Goal: Information Seeking & Learning: Learn about a topic

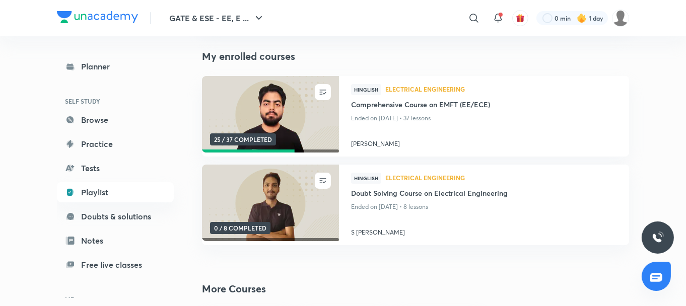
scroll to position [93, 0]
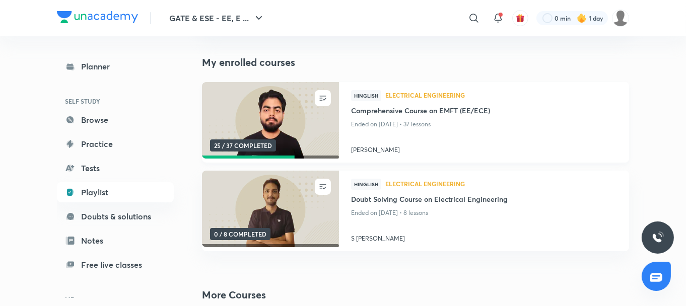
click at [292, 127] on img at bounding box center [269, 121] width 139 height 78
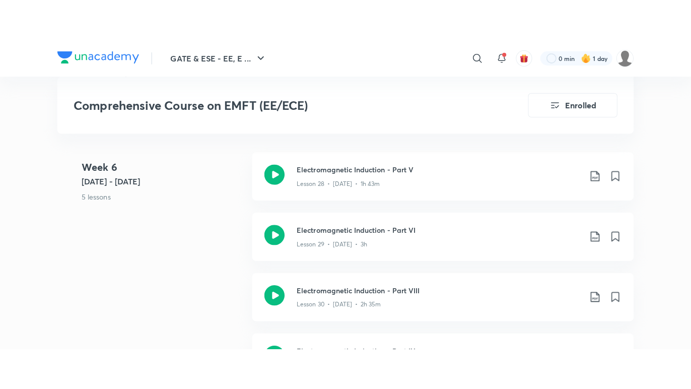
scroll to position [2755, 0]
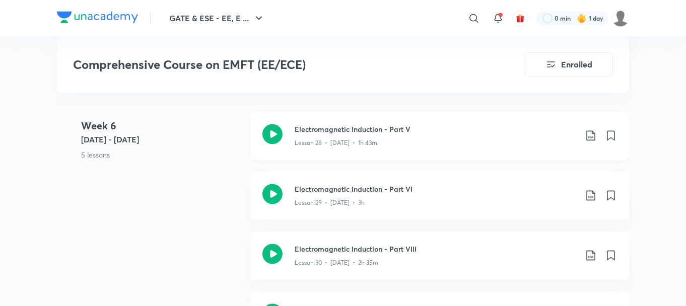
click at [272, 129] on icon at bounding box center [272, 134] width 20 height 20
